Goal: Task Accomplishment & Management: Use online tool/utility

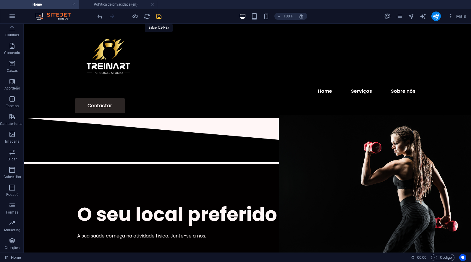
click at [162, 16] on icon "save" at bounding box center [159, 16] width 7 height 7
checkbox input "false"
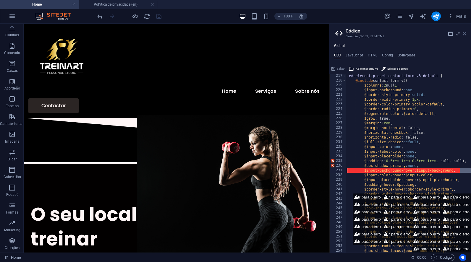
click at [464, 33] on icon at bounding box center [465, 33] width 4 height 5
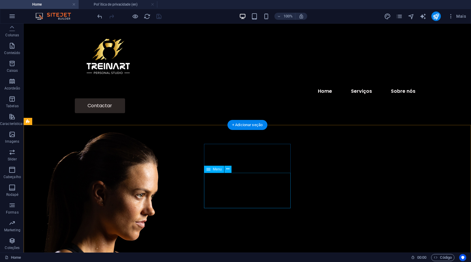
scroll to position [902, 0]
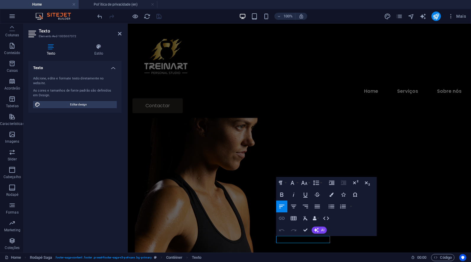
click at [281, 220] on icon "button" at bounding box center [282, 218] width 6 height 3
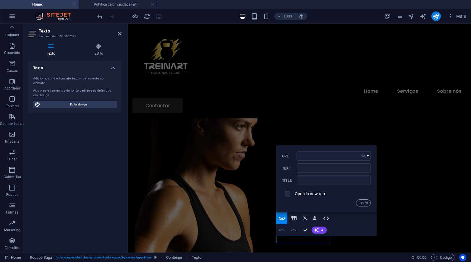
click at [364, 155] on icon "button" at bounding box center [364, 156] width 4 height 4
click at [327, 176] on p "Política de privacidade (en)" at bounding box center [334, 175] width 61 height 9
click at [288, 193] on input "checkbox" at bounding box center [286, 193] width 5 height 5
checkbox input "true"
click at [364, 205] on button "Insert" at bounding box center [363, 203] width 15 height 7
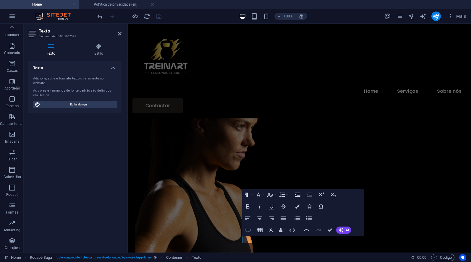
type input "/en/politica-de-privacidade"
click at [250, 229] on icon "button" at bounding box center [248, 230] width 6 height 3
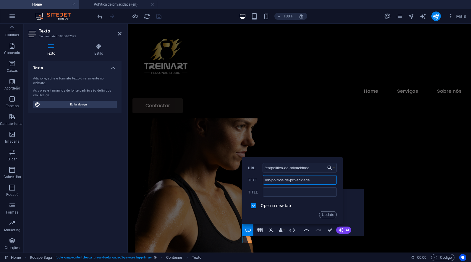
drag, startPoint x: 313, startPoint y: 179, endPoint x: 257, endPoint y: 179, distance: 55.6
click at [257, 179] on div "/en/politica-de-privacidade Text" at bounding box center [292, 180] width 89 height 10
type input "Política de Privacidade"
click at [324, 216] on button "Update" at bounding box center [328, 215] width 18 height 7
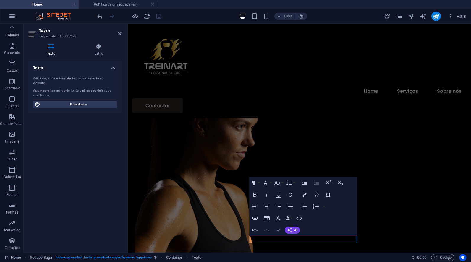
scroll to position [902, 0]
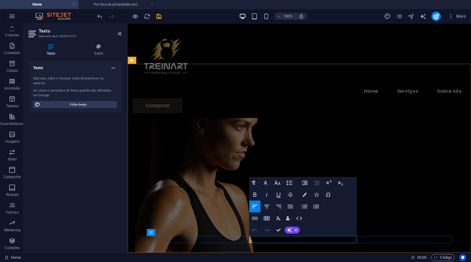
drag, startPoint x: 304, startPoint y: 239, endPoint x: 356, endPoint y: 240, distance: 52.7
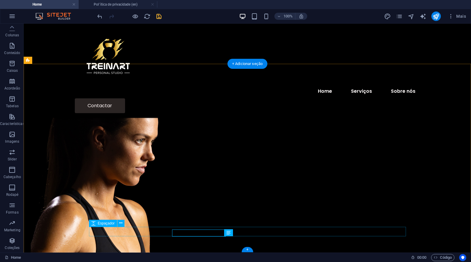
scroll to position [902, 0]
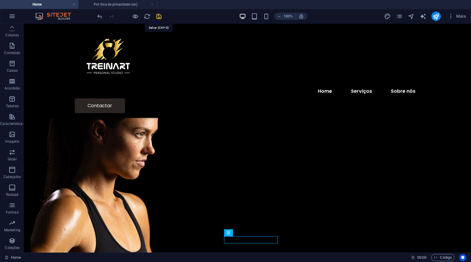
click at [158, 17] on icon "save" at bounding box center [159, 16] width 7 height 7
checkbox input "false"
